Goal: Task Accomplishment & Management: Manage account settings

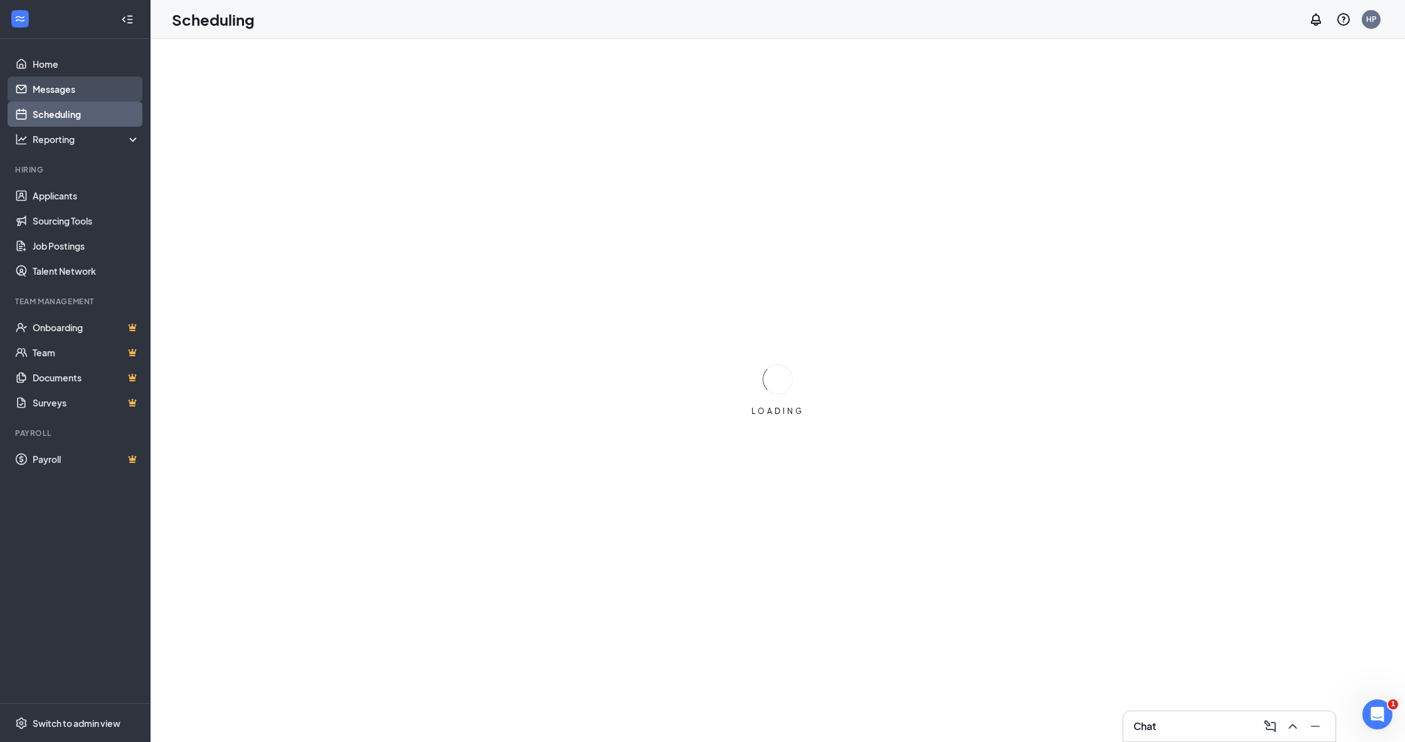
click at [61, 90] on link "Messages" at bounding box center [86, 89] width 107 height 25
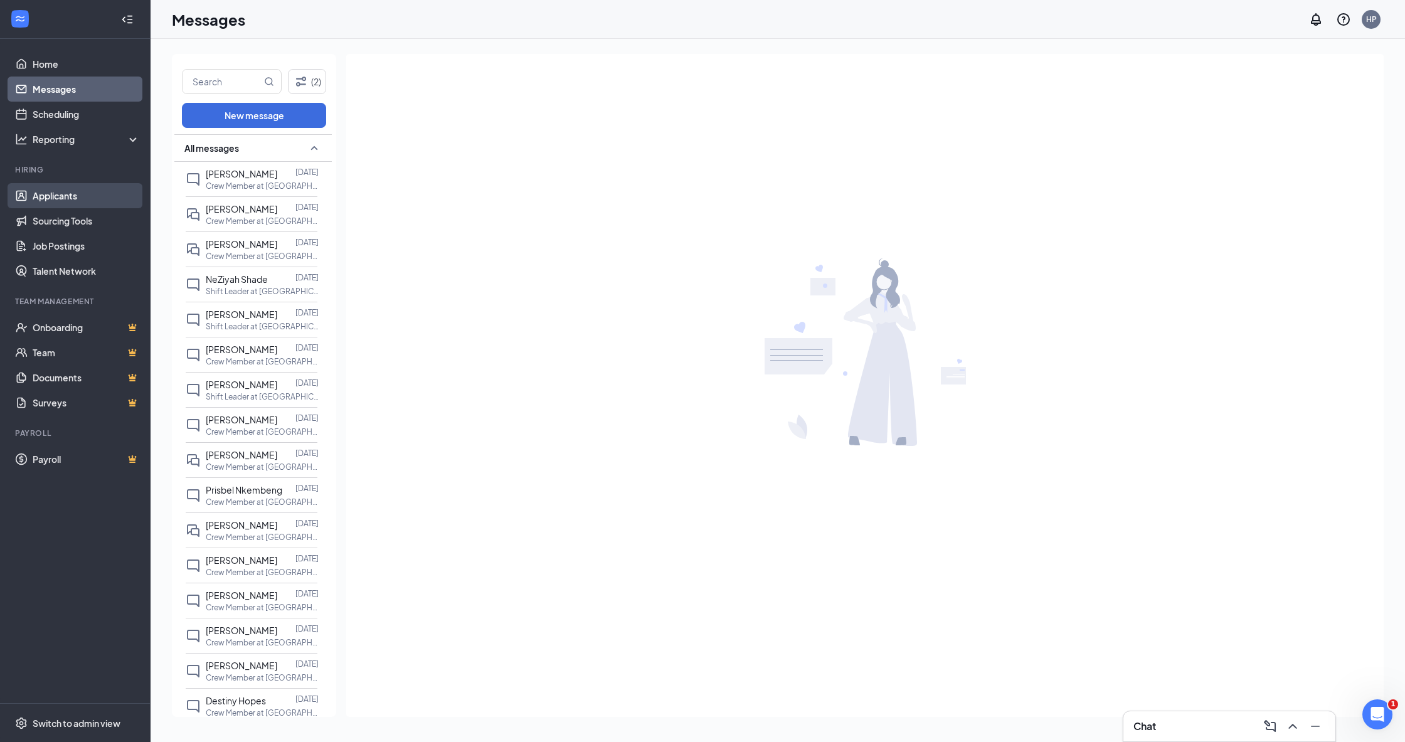
click at [40, 187] on link "Applicants" at bounding box center [86, 195] width 107 height 25
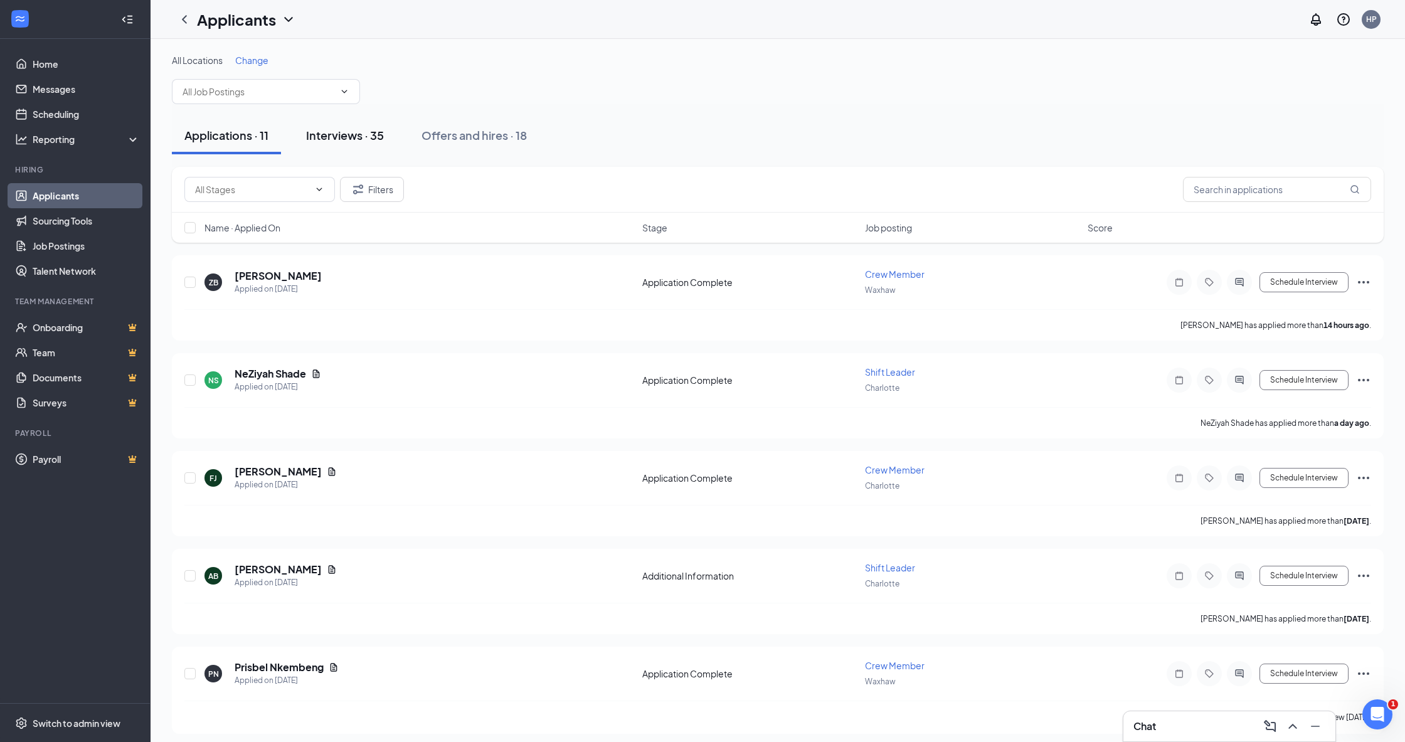
click at [355, 127] on button "Interviews · 35" at bounding box center [345, 136] width 103 height 38
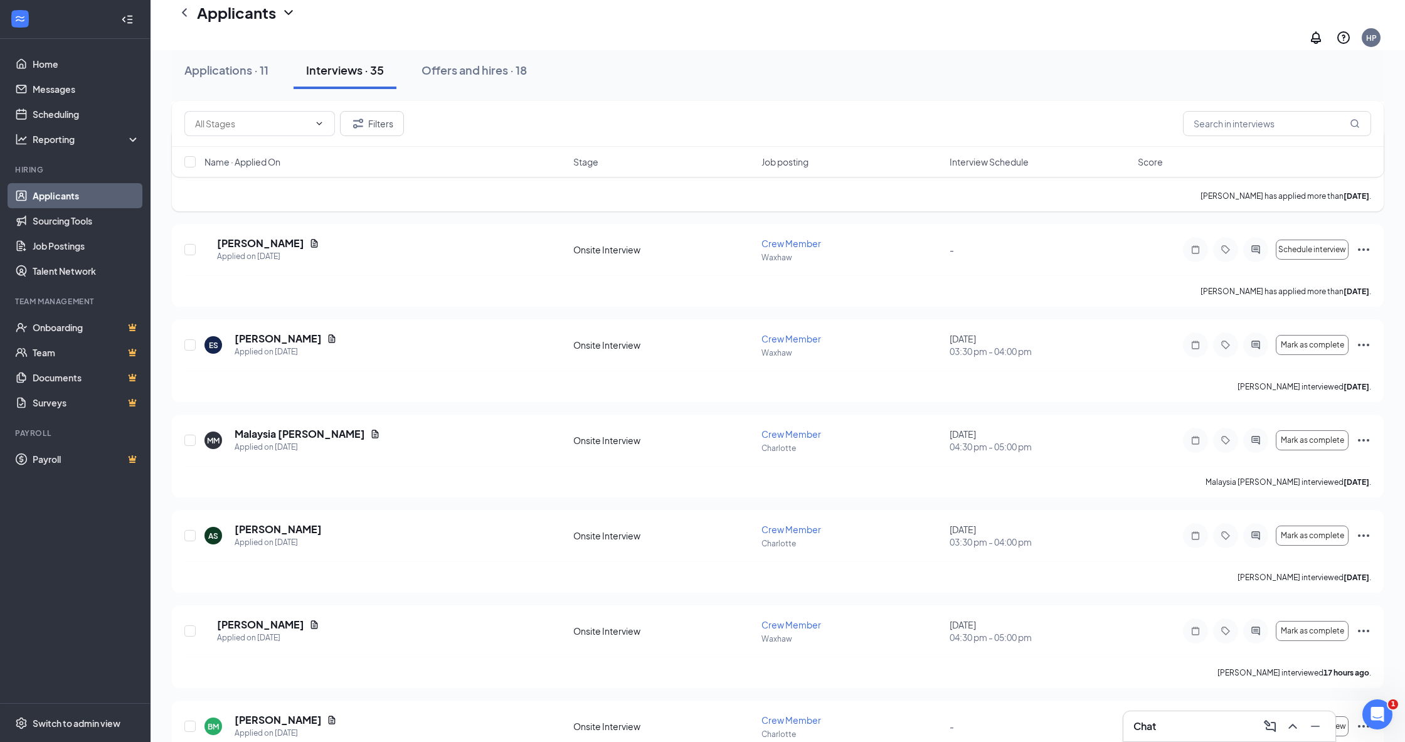
scroll to position [1094, 0]
click at [280, 615] on h5 "[PERSON_NAME]" at bounding box center [260, 622] width 87 height 14
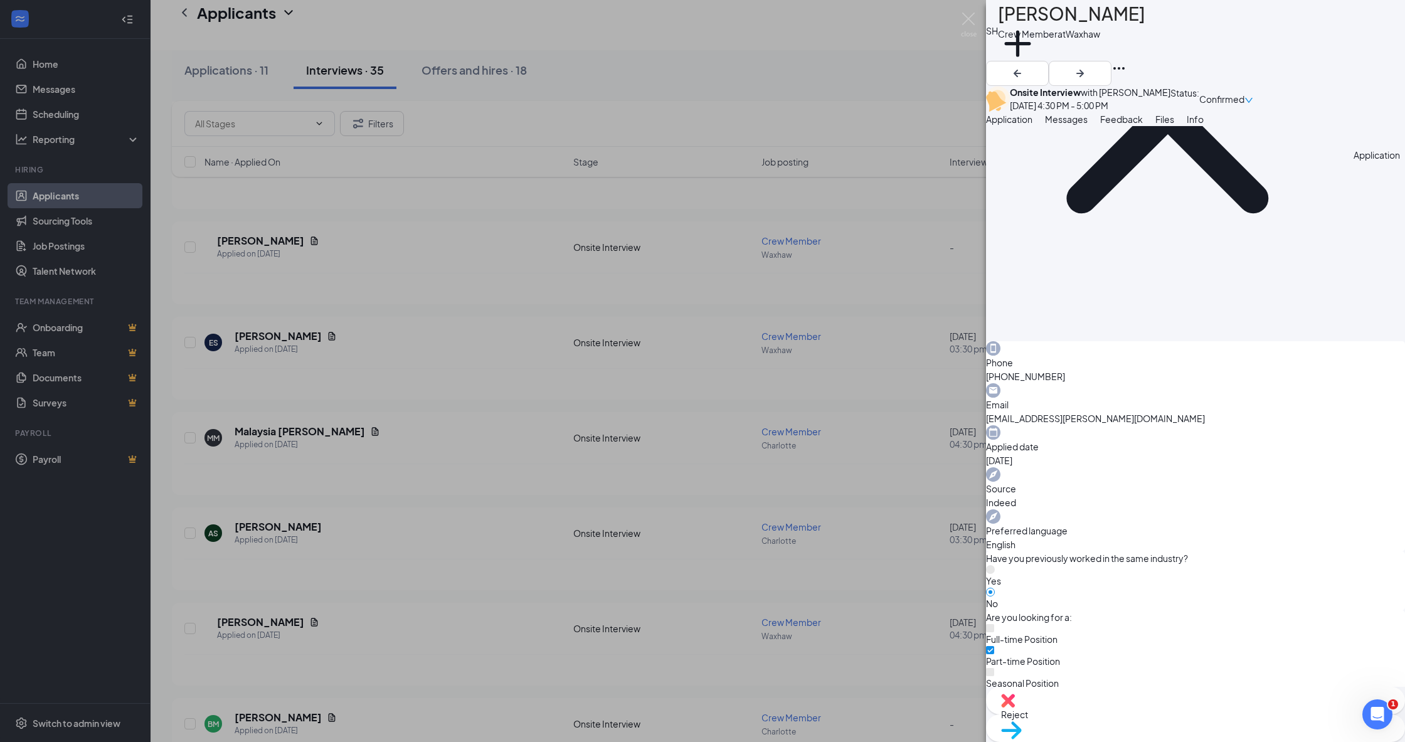
scroll to position [181, 0]
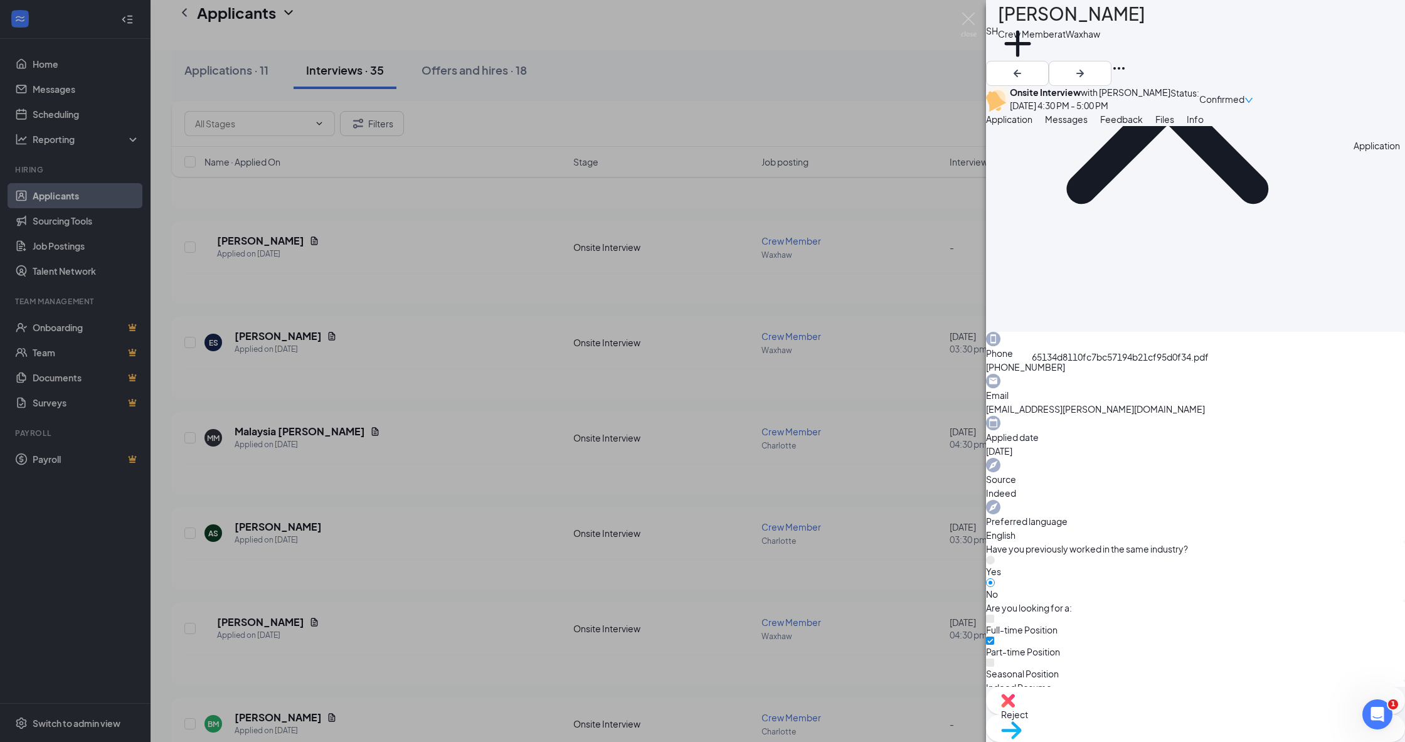
click at [1103, 741] on div "65134d8110fc7bc57194b21cf95d0f34.pdf" at bounding box center [1150, 754] width 94 height 10
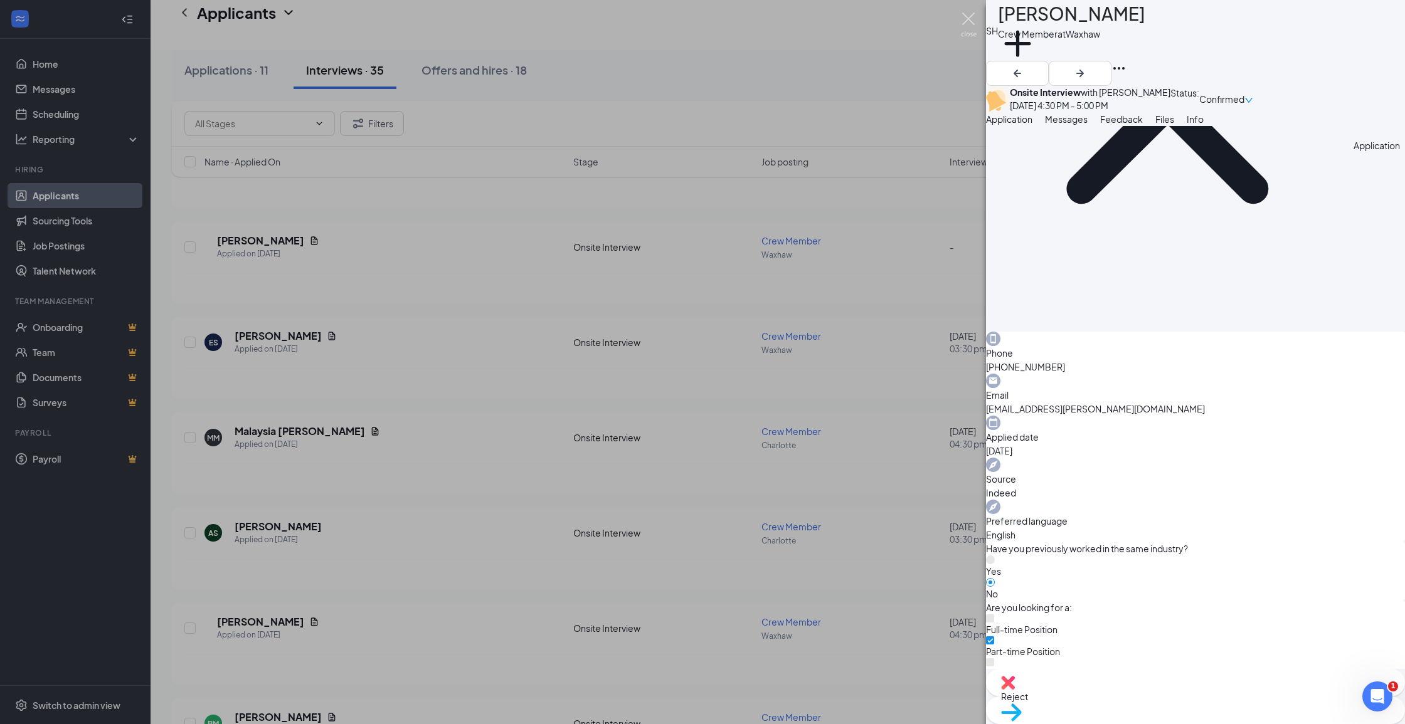
click at [968, 16] on img at bounding box center [969, 25] width 16 height 24
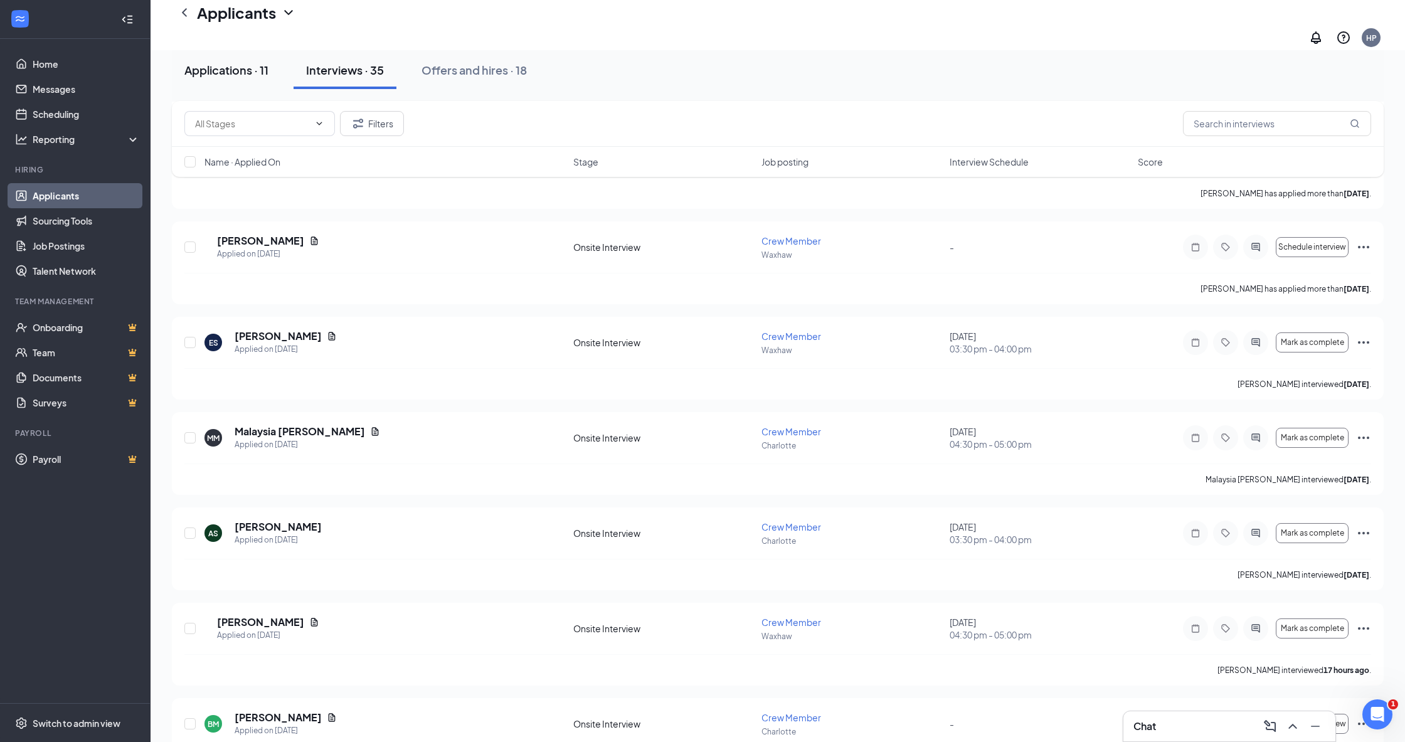
click at [203, 72] on div "Applications · 11" at bounding box center [226, 70] width 84 height 16
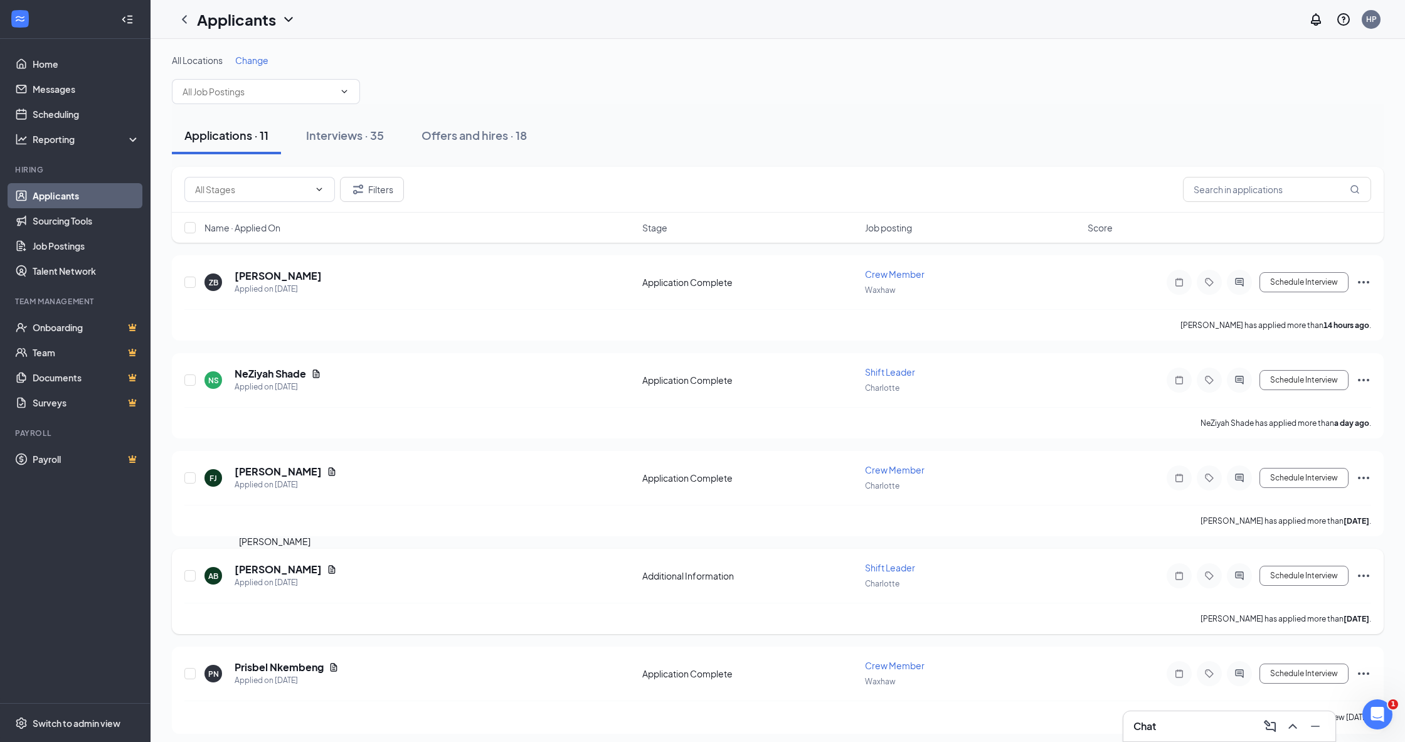
click at [262, 567] on h5 "[PERSON_NAME]" at bounding box center [278, 570] width 87 height 14
